Goal: Task Accomplishment & Management: Manage account settings

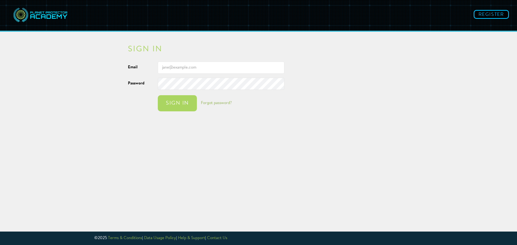
click at [210, 68] on input "Email" at bounding box center [221, 68] width 127 height 12
click at [192, 66] on input "Email" at bounding box center [221, 68] width 127 height 12
type input "[EMAIL_ADDRESS][DOMAIN_NAME]"
click at [175, 102] on div "Sign in" at bounding box center [177, 103] width 28 height 5
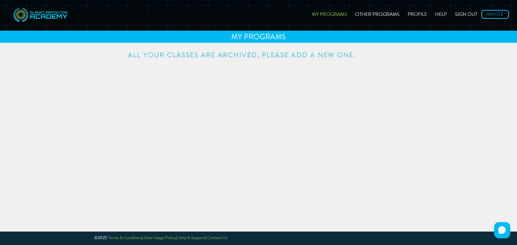
click at [324, 12] on link "My Programs" at bounding box center [329, 13] width 43 height 19
click at [366, 14] on link "Other Programs" at bounding box center [377, 13] width 52 height 19
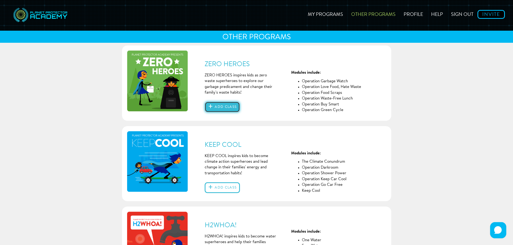
click at [216, 104] on button "Add class" at bounding box center [222, 107] width 35 height 11
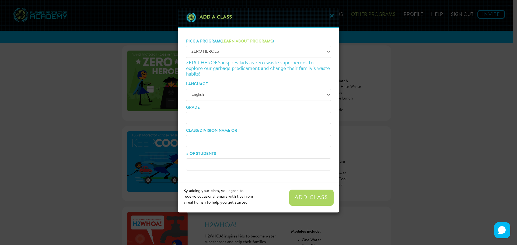
click at [207, 117] on input "Grade" at bounding box center [258, 118] width 145 height 12
type input "4"
click at [213, 141] on input "Class/Division Name or #" at bounding box center [258, 141] width 145 height 12
type input "Red Little River"
click at [215, 162] on input "# of Students" at bounding box center [258, 165] width 145 height 12
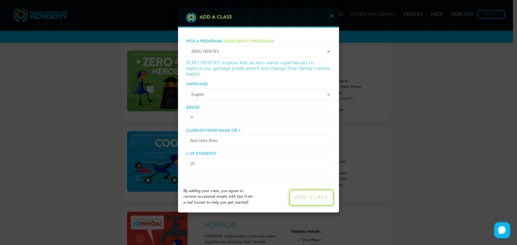
type input "25"
click at [312, 196] on button "Add Class" at bounding box center [311, 198] width 44 height 16
